Goal: Information Seeking & Learning: Learn about a topic

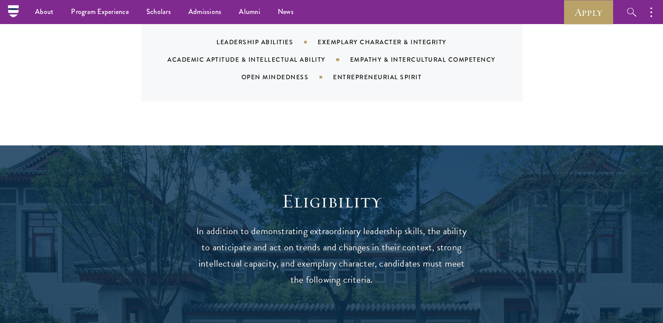
drag, startPoint x: 591, startPoint y: 209, endPoint x: 537, endPoint y: 27, distance: 190.0
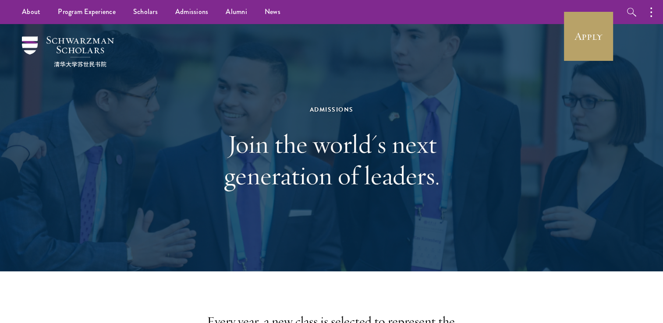
drag, startPoint x: 516, startPoint y: 125, endPoint x: 476, endPoint y: 3, distance: 128.8
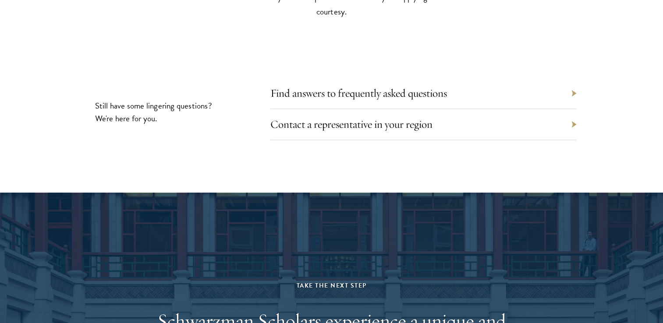
drag, startPoint x: 517, startPoint y: 122, endPoint x: 613, endPoint y: 300, distance: 202.2
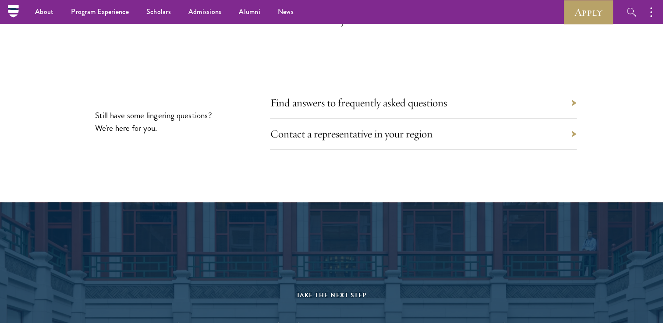
drag, startPoint x: 603, startPoint y: 267, endPoint x: 586, endPoint y: 206, distance: 63.6
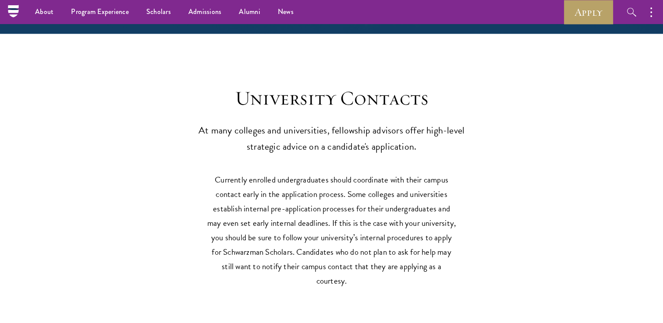
scroll to position [3542, 0]
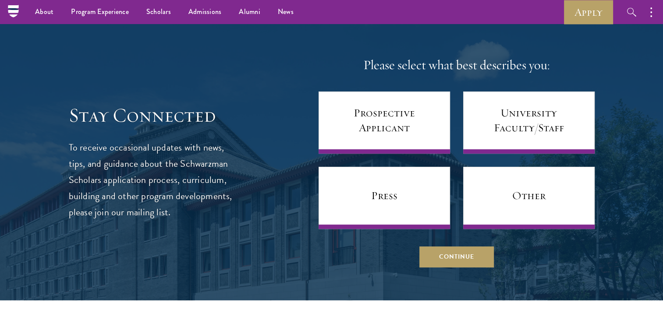
drag, startPoint x: 606, startPoint y: 247, endPoint x: 555, endPoint y: 190, distance: 76.6
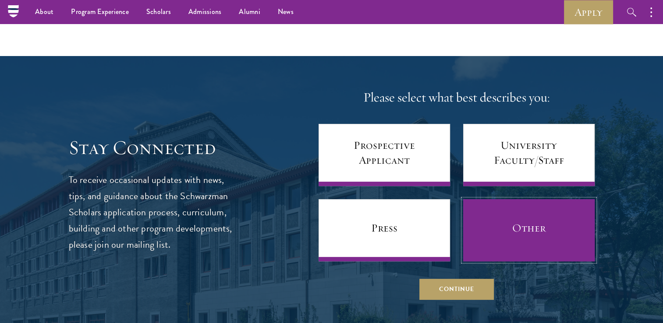
drag, startPoint x: 547, startPoint y: 218, endPoint x: 627, endPoint y: 197, distance: 83.3
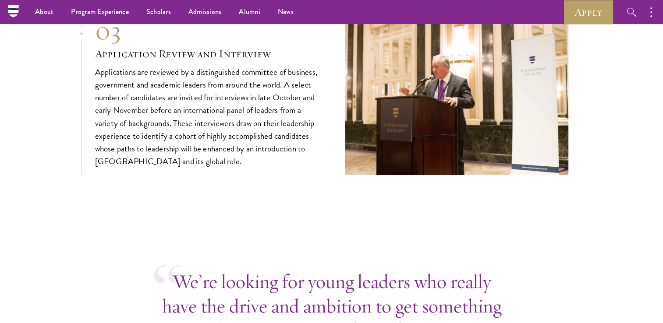
drag, startPoint x: 639, startPoint y: 189, endPoint x: 607, endPoint y: 139, distance: 59.3
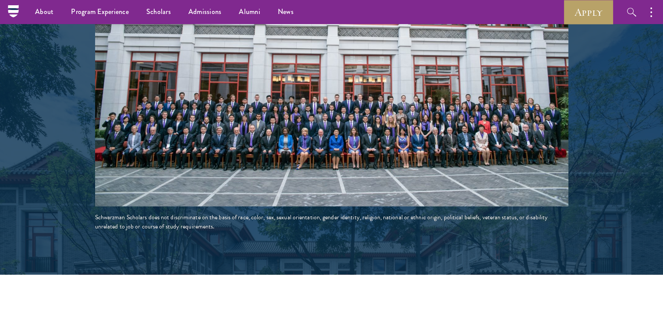
drag, startPoint x: 611, startPoint y: 221, endPoint x: 562, endPoint y: 50, distance: 178.1
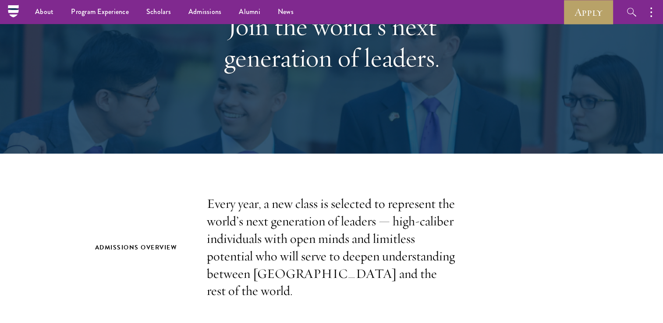
scroll to position [0, 0]
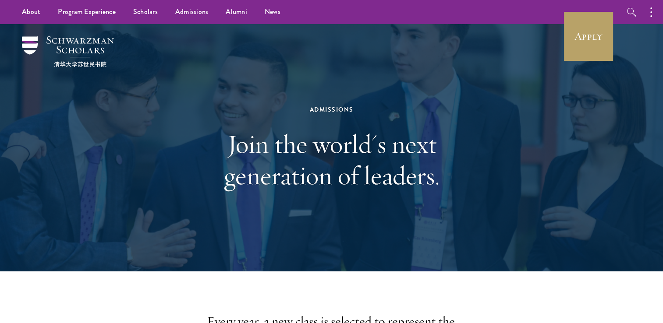
drag, startPoint x: 96, startPoint y: 173, endPoint x: 137, endPoint y: 40, distance: 139.1
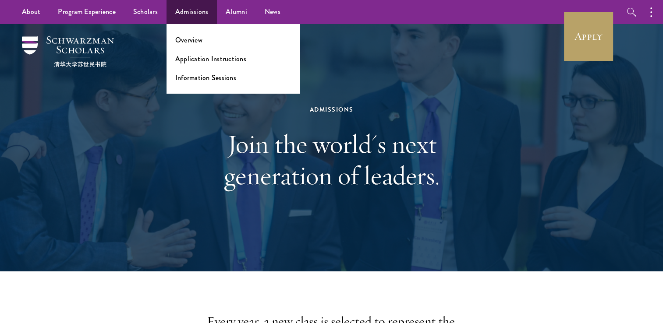
click at [198, 32] on ul "Overview Application Instructions Information Sessions" at bounding box center [232, 59] width 133 height 70
click at [197, 36] on link "Overview" at bounding box center [188, 40] width 27 height 10
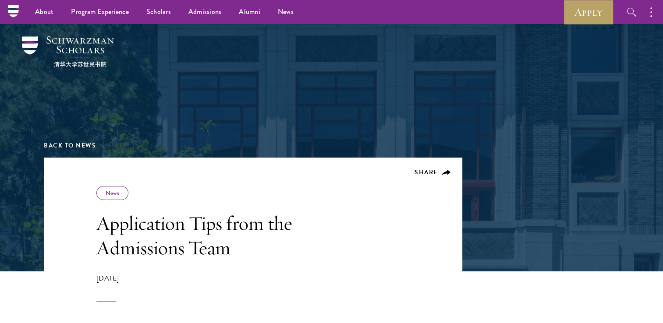
drag, startPoint x: 429, startPoint y: 255, endPoint x: 378, endPoint y: -31, distance: 290.4
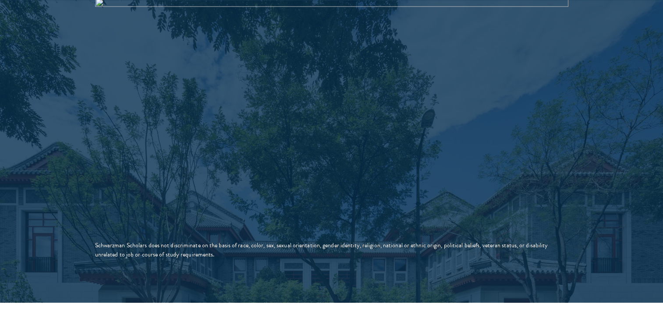
drag, startPoint x: 498, startPoint y: 110, endPoint x: 531, endPoint y: 304, distance: 196.8
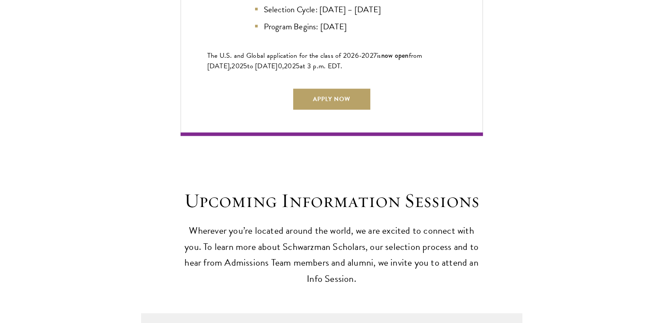
drag, startPoint x: 584, startPoint y: 275, endPoint x: 586, endPoint y: 270, distance: 5.3
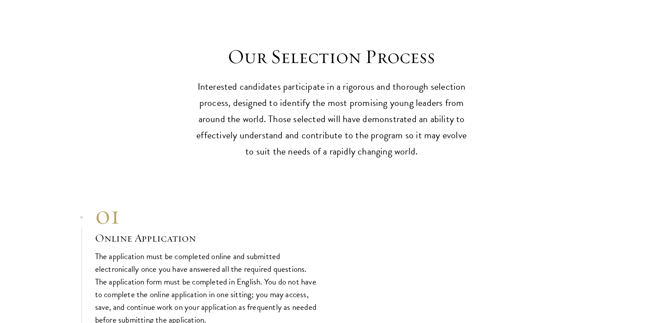
drag, startPoint x: 576, startPoint y: 295, endPoint x: 571, endPoint y: 290, distance: 7.1
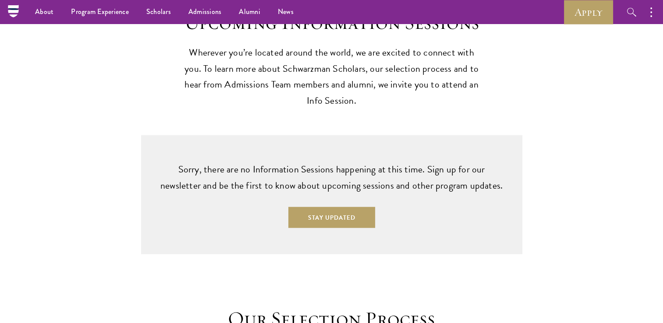
drag, startPoint x: 568, startPoint y: 233, endPoint x: 564, endPoint y: 173, distance: 59.3
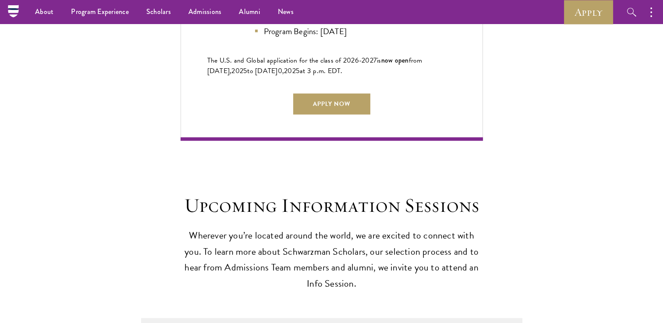
drag, startPoint x: 569, startPoint y: 202, endPoint x: 568, endPoint y: 134, distance: 68.8
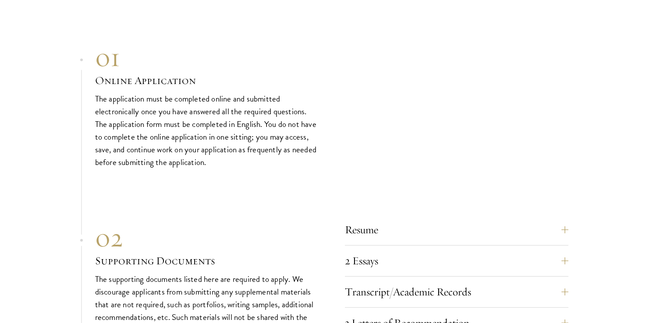
drag, startPoint x: 572, startPoint y: 278, endPoint x: 567, endPoint y: 297, distance: 19.4
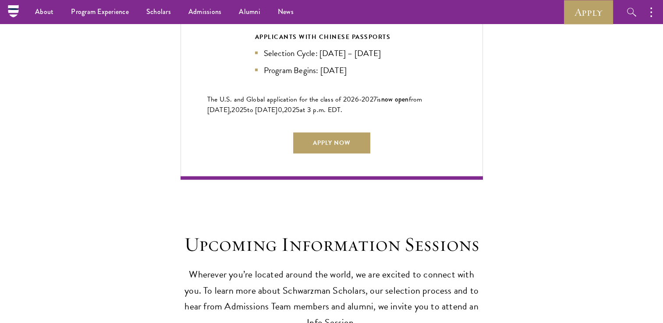
drag, startPoint x: 574, startPoint y: 184, endPoint x: 595, endPoint y: 176, distance: 22.6
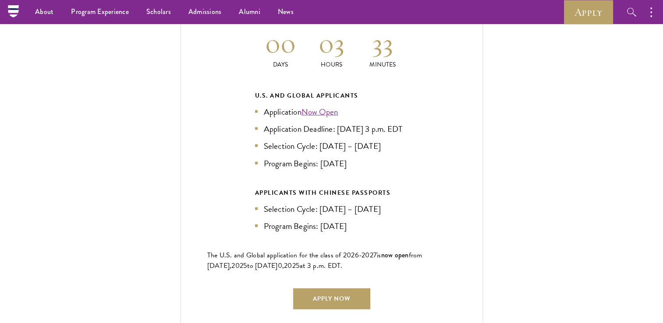
drag, startPoint x: 595, startPoint y: 166, endPoint x: 589, endPoint y: 108, distance: 58.5
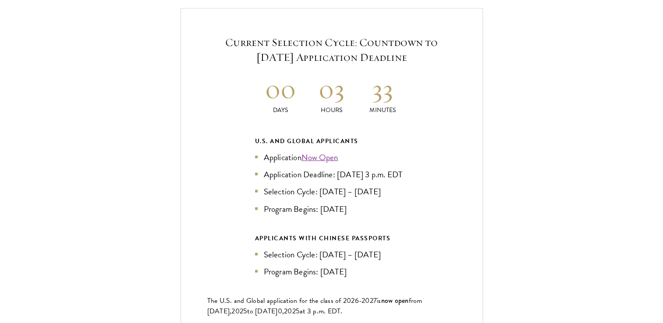
drag, startPoint x: 576, startPoint y: 152, endPoint x: 575, endPoint y: 171, distance: 19.3
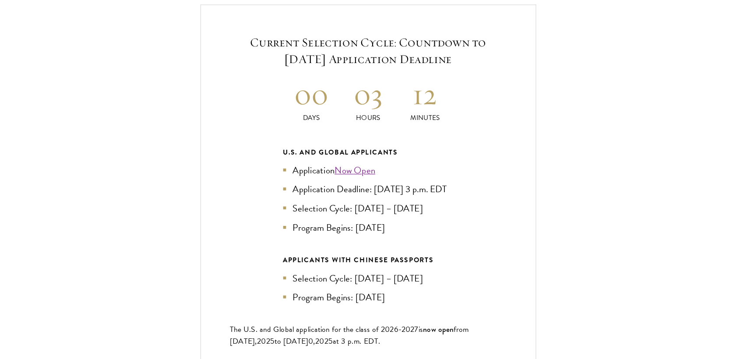
scroll to position [1896, 0]
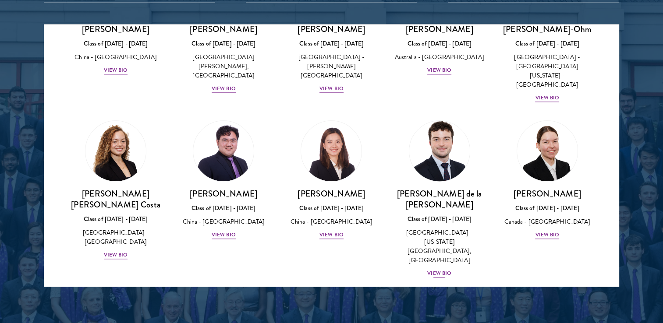
scroll to position [3824, 0]
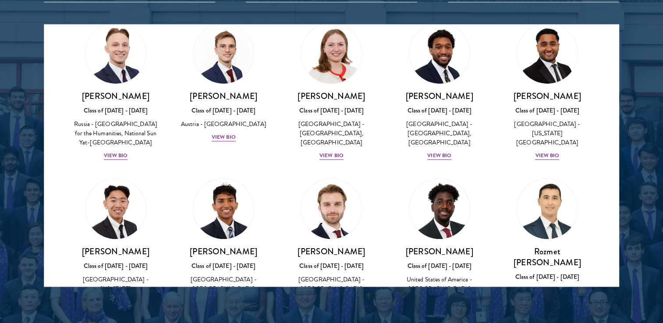
drag, startPoint x: 244, startPoint y: 134, endPoint x: 237, endPoint y: 127, distance: 9.3
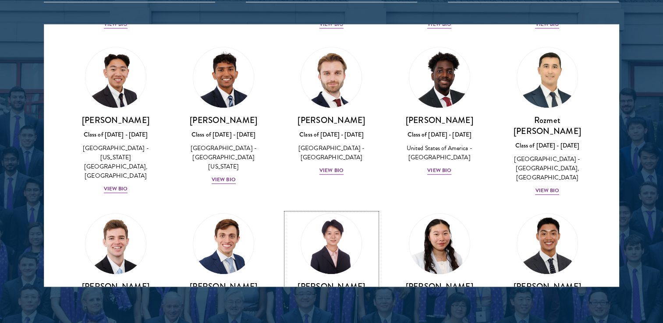
scroll to position [4043, 0]
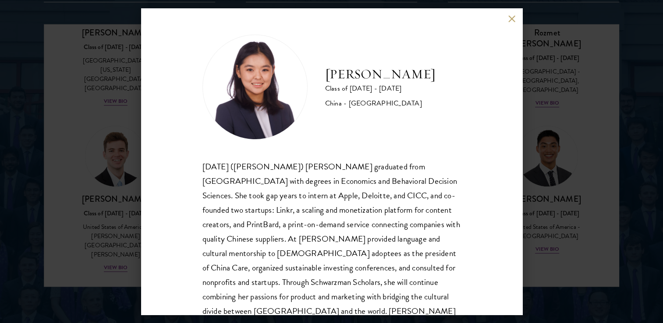
click at [252, 89] on img at bounding box center [254, 87] width 105 height 105
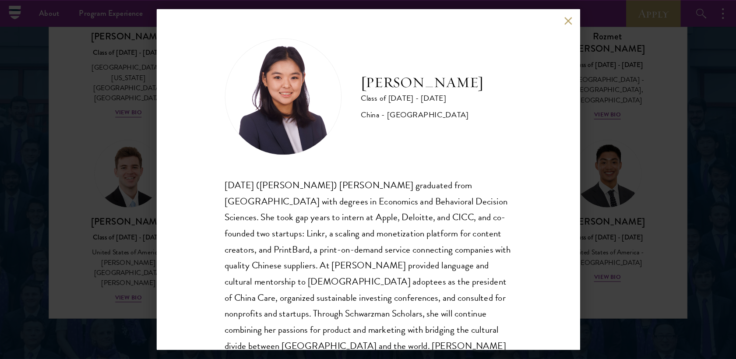
scroll to position [4043, 0]
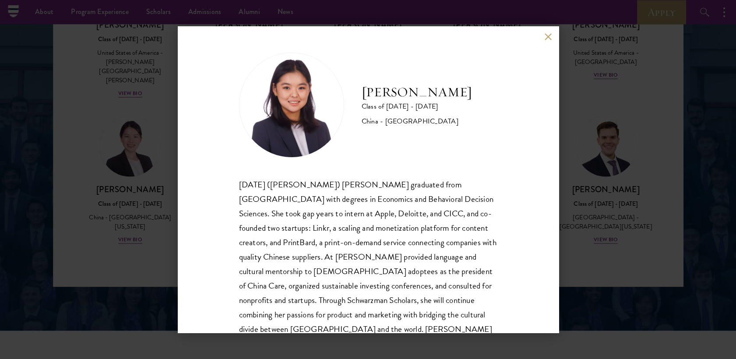
click at [98, 149] on div "Jing Jing Yang Class of 2025 - 2026 China - Brown University Xiaohan (Jing Jing…" at bounding box center [368, 179] width 736 height 359
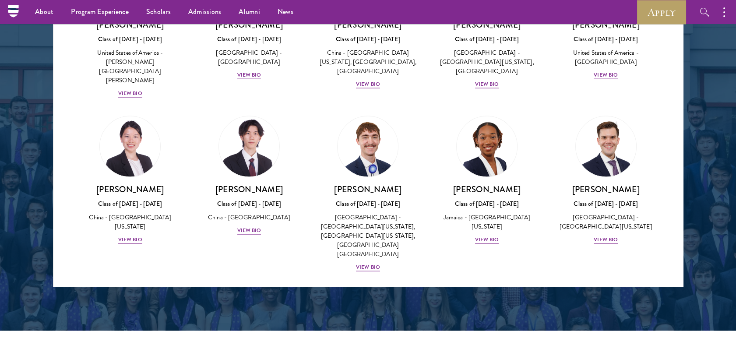
drag, startPoint x: 63, startPoint y: 233, endPoint x: 59, endPoint y: 69, distance: 164.3
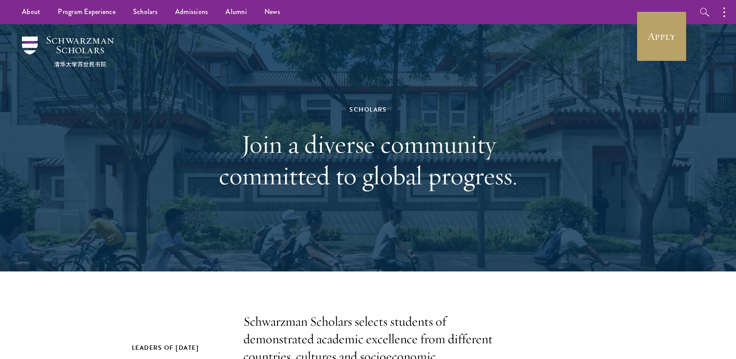
drag, startPoint x: 352, startPoint y: 76, endPoint x: 359, endPoint y: -5, distance: 81.4
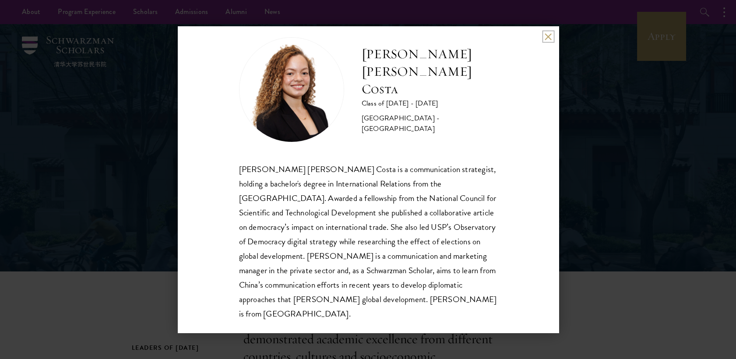
scroll to position [15, 0]
click at [77, 98] on div "Maria Gabriella Oliveira Costa Class of 2025 - 2026 Brazil - Universidade de Sã…" at bounding box center [368, 179] width 736 height 359
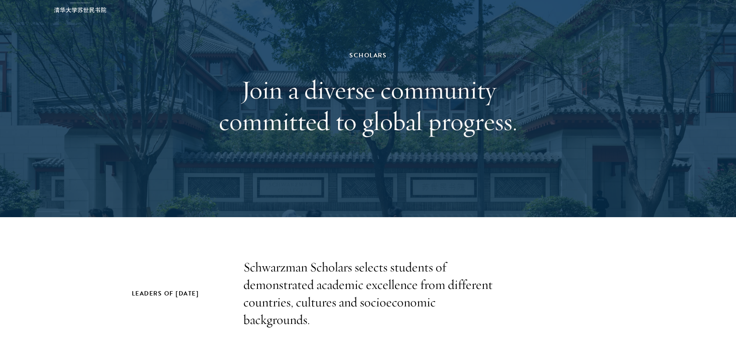
scroll to position [194, 0]
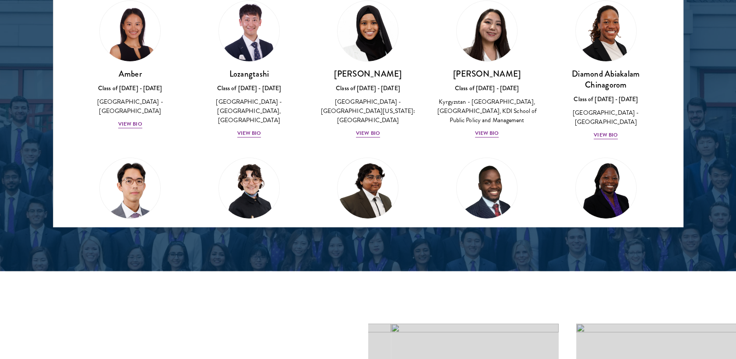
drag, startPoint x: 648, startPoint y: 181, endPoint x: 641, endPoint y: 261, distance: 80.1
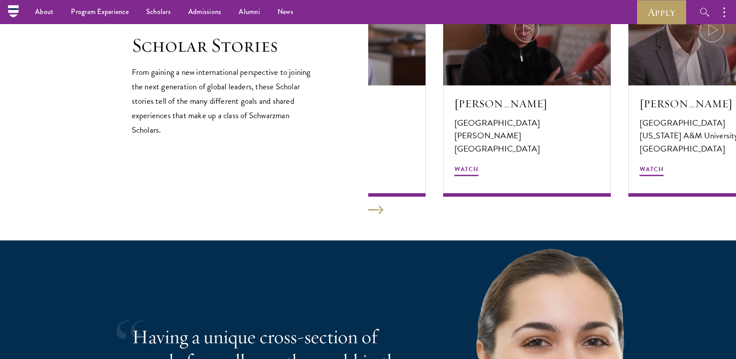
drag, startPoint x: 648, startPoint y: 223, endPoint x: 661, endPoint y: 109, distance: 115.4
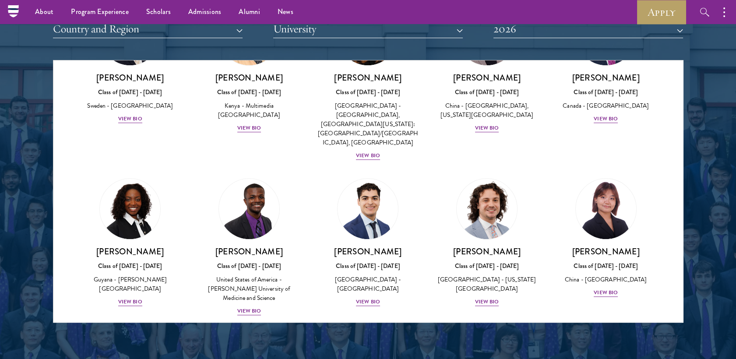
scroll to position [921, 0]
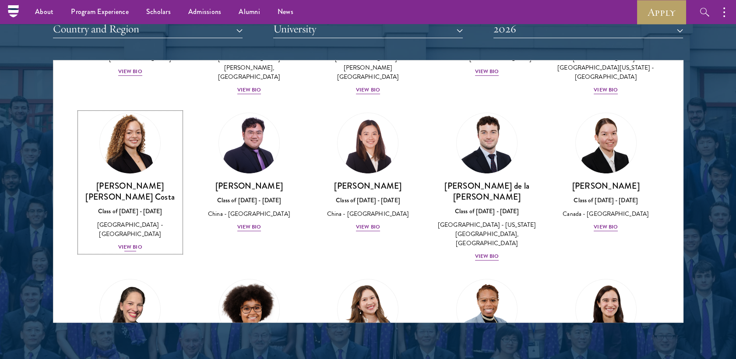
click at [134, 124] on img at bounding box center [130, 143] width 67 height 67
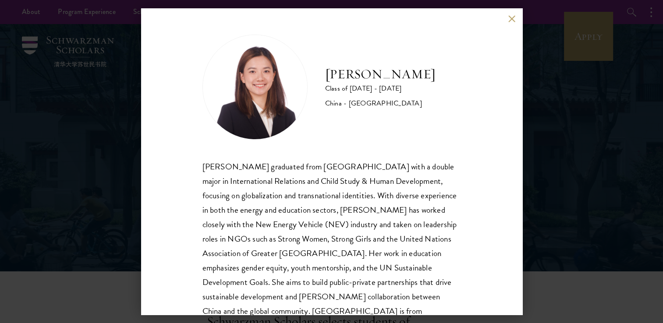
click at [293, 88] on img at bounding box center [254, 87] width 105 height 105
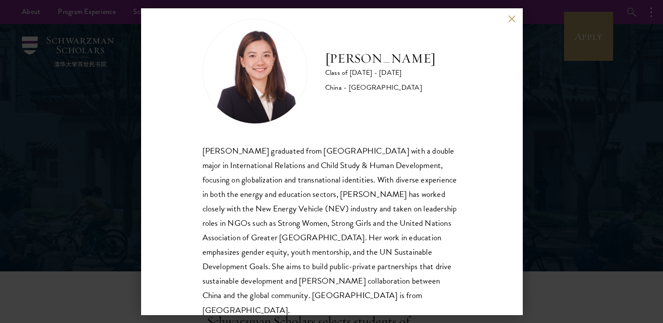
scroll to position [30, 0]
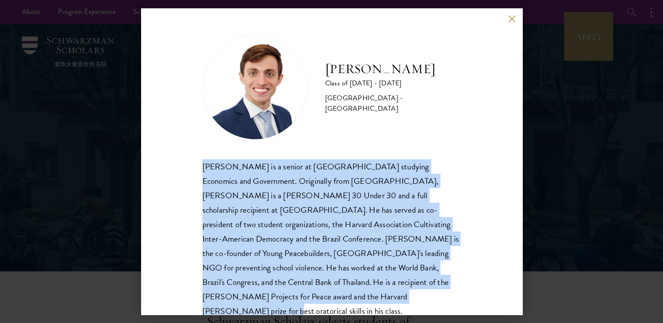
drag, startPoint x: 203, startPoint y: 166, endPoint x: 280, endPoint y: 296, distance: 151.3
click at [280, 296] on div "Eduardo Vasconcelos is a senior at Harvard University studying Economics and Go…" at bounding box center [331, 246] width 258 height 174
copy div "Eduardo Vasconcelos is a senior at Harvard University studying Economics and Go…"
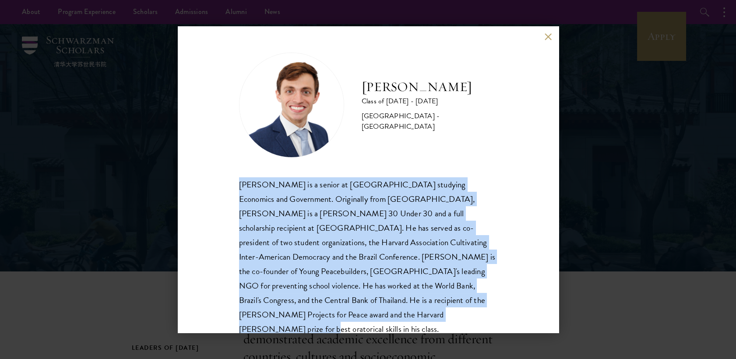
click at [246, 69] on div "Eduardo Vasconcelos Goyanna Filho Class of 2025 - 2026 Brazil - Harvard Univers…" at bounding box center [368, 105] width 258 height 105
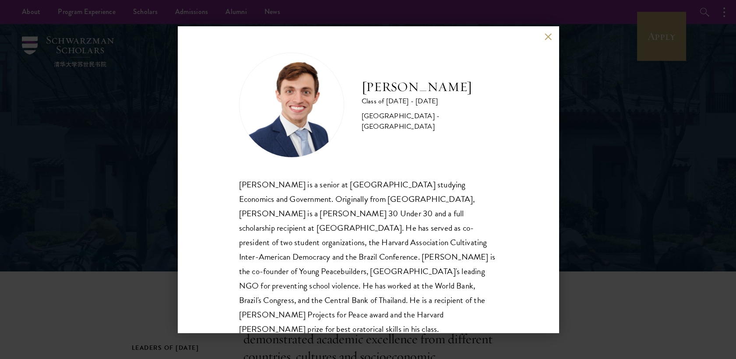
click at [142, 52] on div "Eduardo Vasconcelos Goyanna Filho Class of 2025 - 2026 Brazil - Harvard Univers…" at bounding box center [368, 179] width 736 height 359
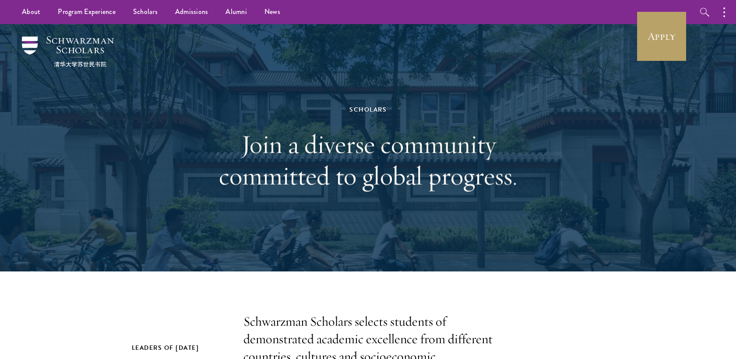
click at [167, 45] on div "Scholars Join a diverse community committed to global progress." at bounding box center [368, 147] width 631 height 247
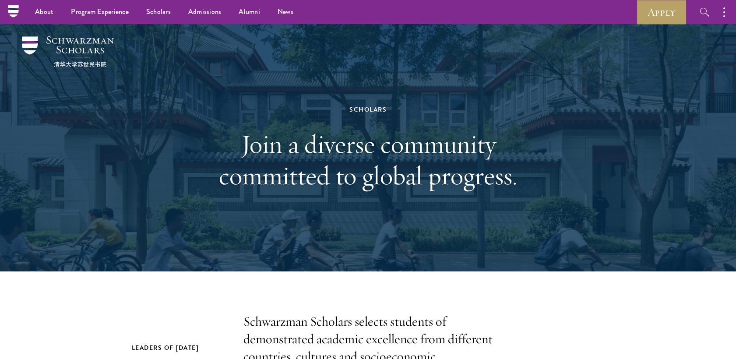
drag, startPoint x: 0, startPoint y: 272, endPoint x: 54, endPoint y: 68, distance: 211.1
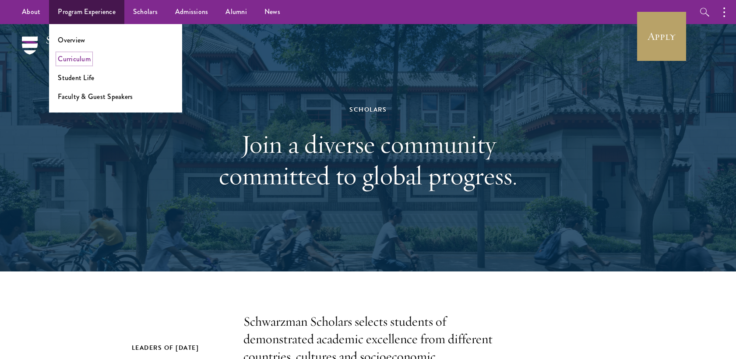
click at [77, 56] on link "Curriculum" at bounding box center [74, 59] width 33 height 10
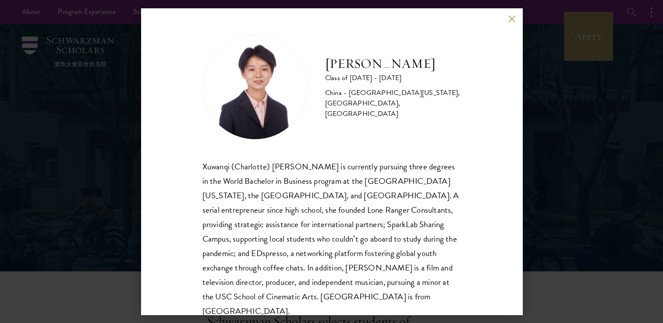
click at [238, 89] on img at bounding box center [254, 87] width 105 height 105
click at [270, 48] on img at bounding box center [254, 87] width 105 height 105
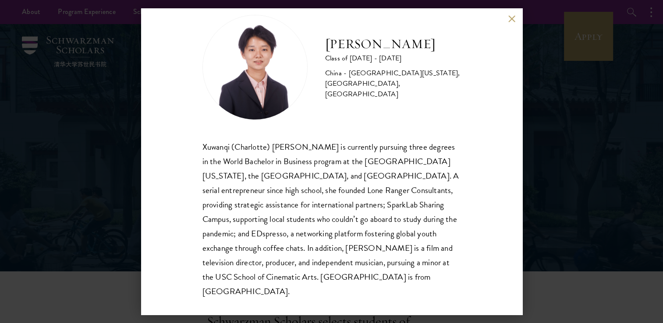
scroll to position [30, 0]
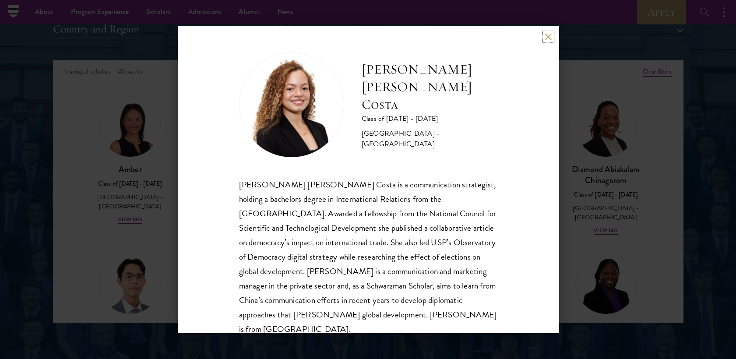
scroll to position [921, 0]
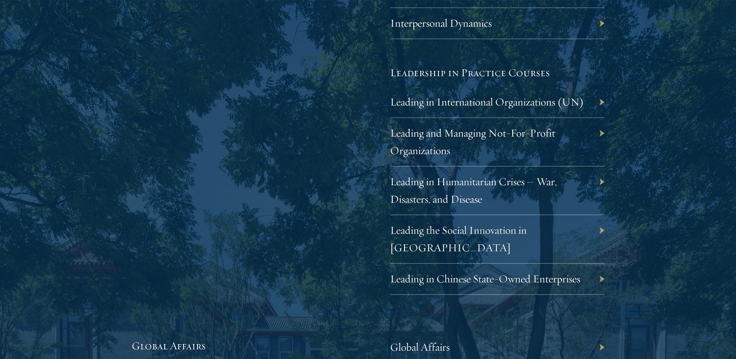
scroll to position [1995, 0]
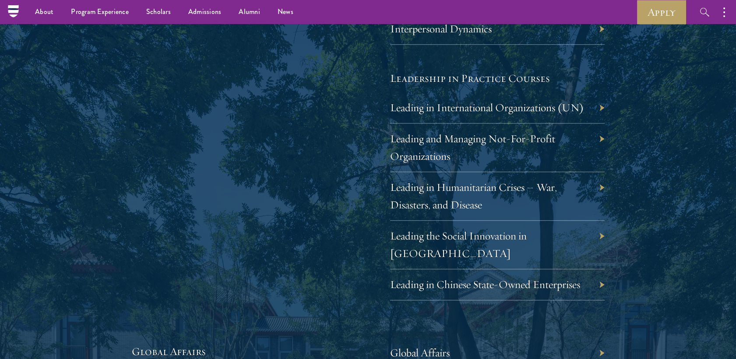
drag, startPoint x: 367, startPoint y: 195, endPoint x: 367, endPoint y: 141, distance: 54.7
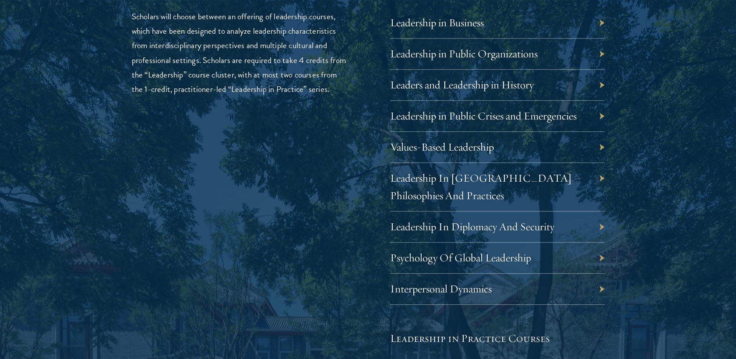
scroll to position [1559, 0]
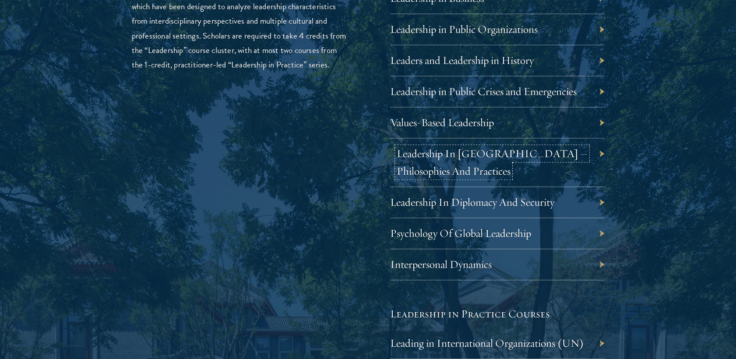
click at [457, 156] on link "Leadership In [GEOGRAPHIC_DATA] – Philosophies And Practices" at bounding box center [492, 162] width 191 height 31
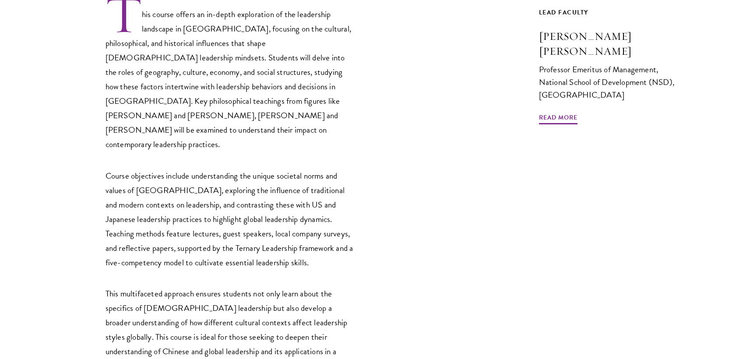
scroll to position [340, 0]
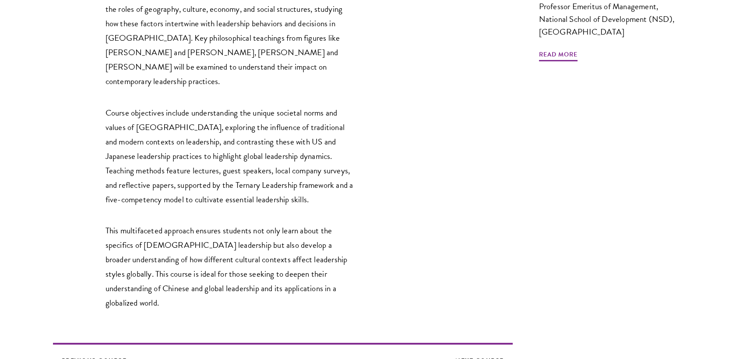
drag, startPoint x: 367, startPoint y: 216, endPoint x: 367, endPoint y: 238, distance: 21.5
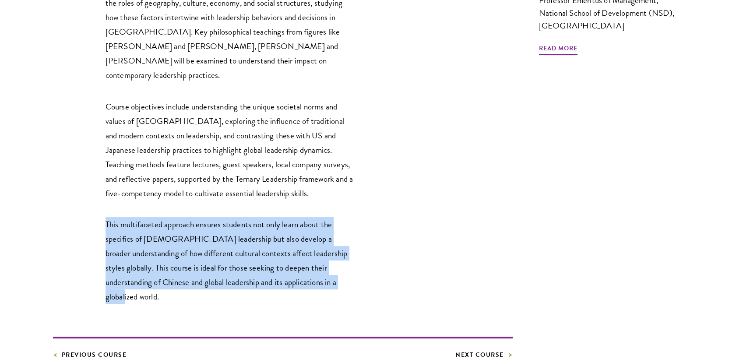
drag, startPoint x: 283, startPoint y: 243, endPoint x: 92, endPoint y: 185, distance: 199.5
click at [92, 185] on div "This course offers an in-depth exploration of the leadership landscape in [GEOG…" at bounding box center [283, 114] width 460 height 379
click at [324, 234] on p "This multifaceted approach ensures students not only learn about the specifics …" at bounding box center [231, 260] width 250 height 87
drag, startPoint x: 319, startPoint y: 240, endPoint x: 92, endPoint y: 176, distance: 235.6
click at [92, 176] on div "This course offers an in-depth exploration of the leadership landscape in [GEOG…" at bounding box center [283, 114] width 460 height 379
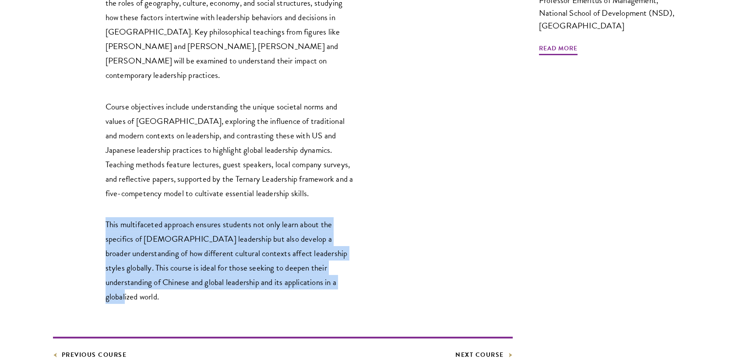
click at [308, 243] on p "This multifaceted approach ensures students not only learn about the specifics …" at bounding box center [231, 260] width 250 height 87
drag, startPoint x: 308, startPoint y: 243, endPoint x: 81, endPoint y: 184, distance: 234.5
click at [81, 184] on div "This course offers an in-depth exploration of the leadership landscape in [GEOG…" at bounding box center [283, 114] width 460 height 379
click at [306, 241] on p "This multifaceted approach ensures students not only learn about the specifics …" at bounding box center [231, 260] width 250 height 87
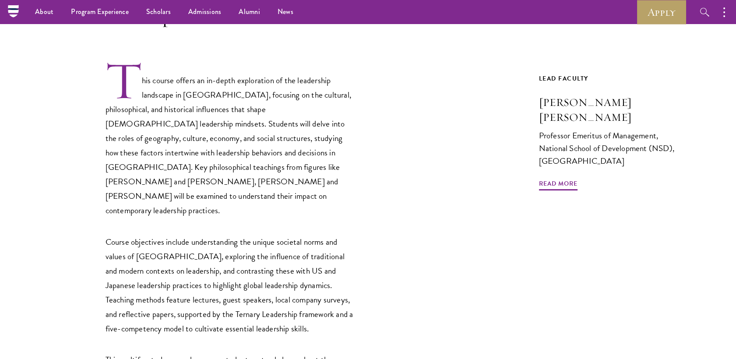
scroll to position [198, 0]
